Goal: Find specific fact: Find specific fact

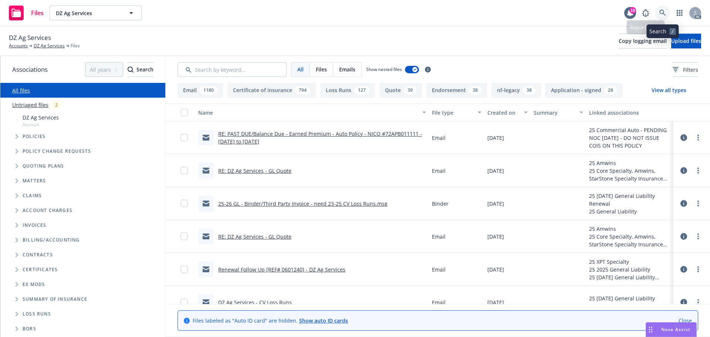
click at [659, 9] on link at bounding box center [662, 13] width 15 height 15
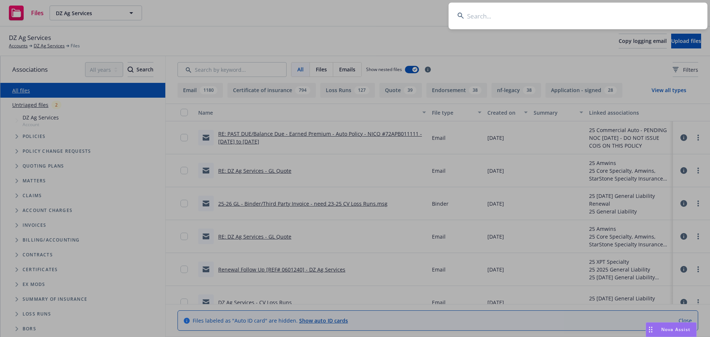
click at [637, 14] on input at bounding box center [577, 16] width 259 height 27
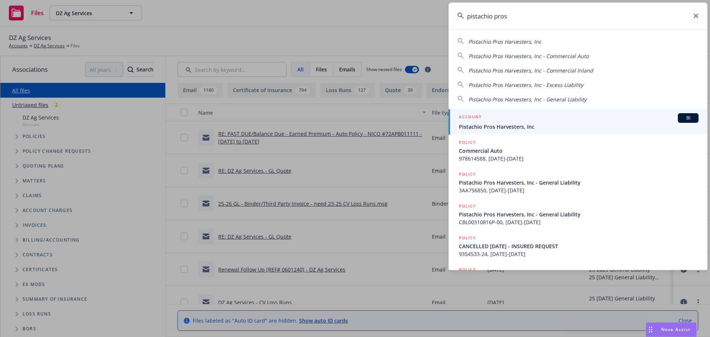
type input "pistachio pros"
click at [527, 125] on span "Pistachio Pros Harvesters, Inc" at bounding box center [579, 127] width 240 height 8
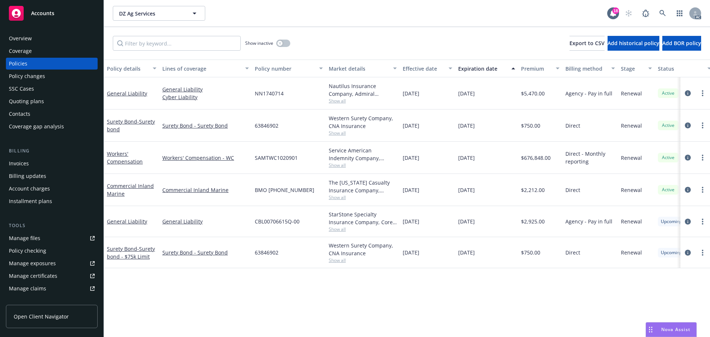
scroll to position [145, 0]
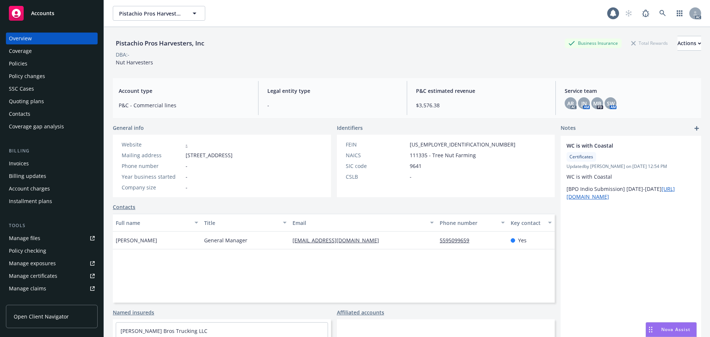
click at [26, 63] on div "Policies" at bounding box center [18, 64] width 18 height 12
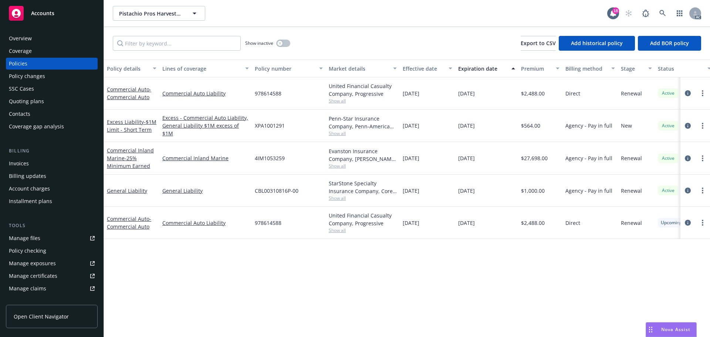
click at [263, 95] on span "978614588" at bounding box center [268, 93] width 27 height 8
copy span "978614588"
